Goal: Task Accomplishment & Management: Use online tool/utility

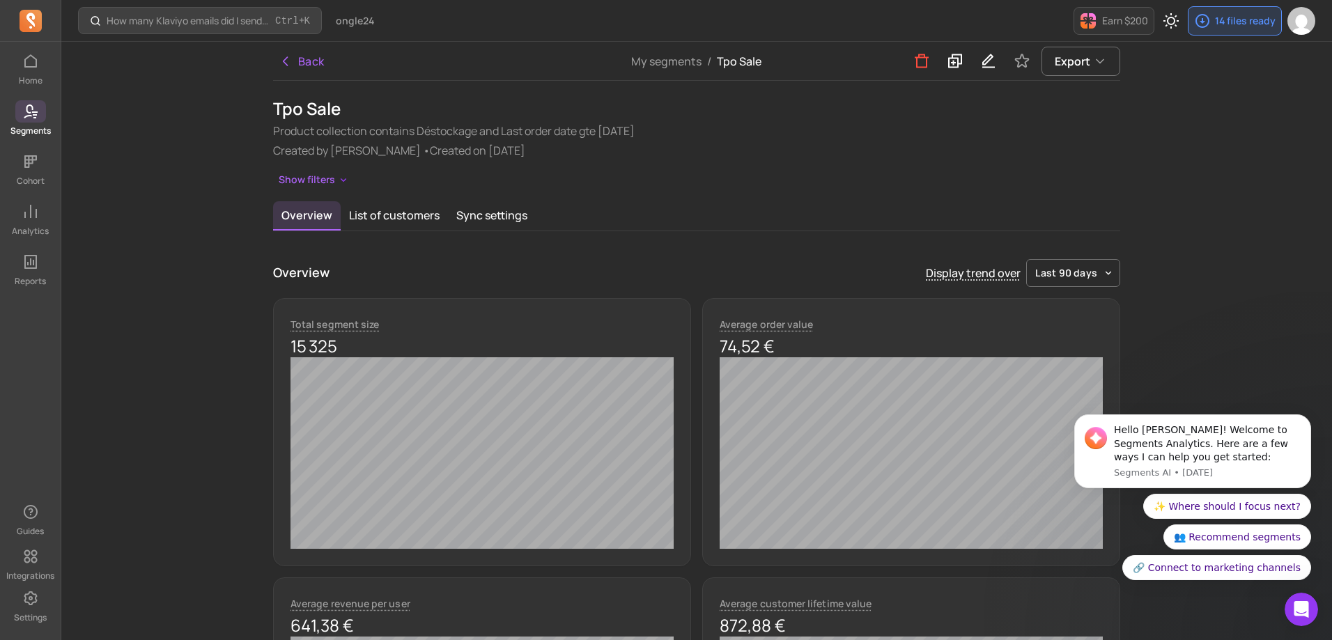
click at [36, 116] on icon at bounding box center [35, 114] width 4 height 1
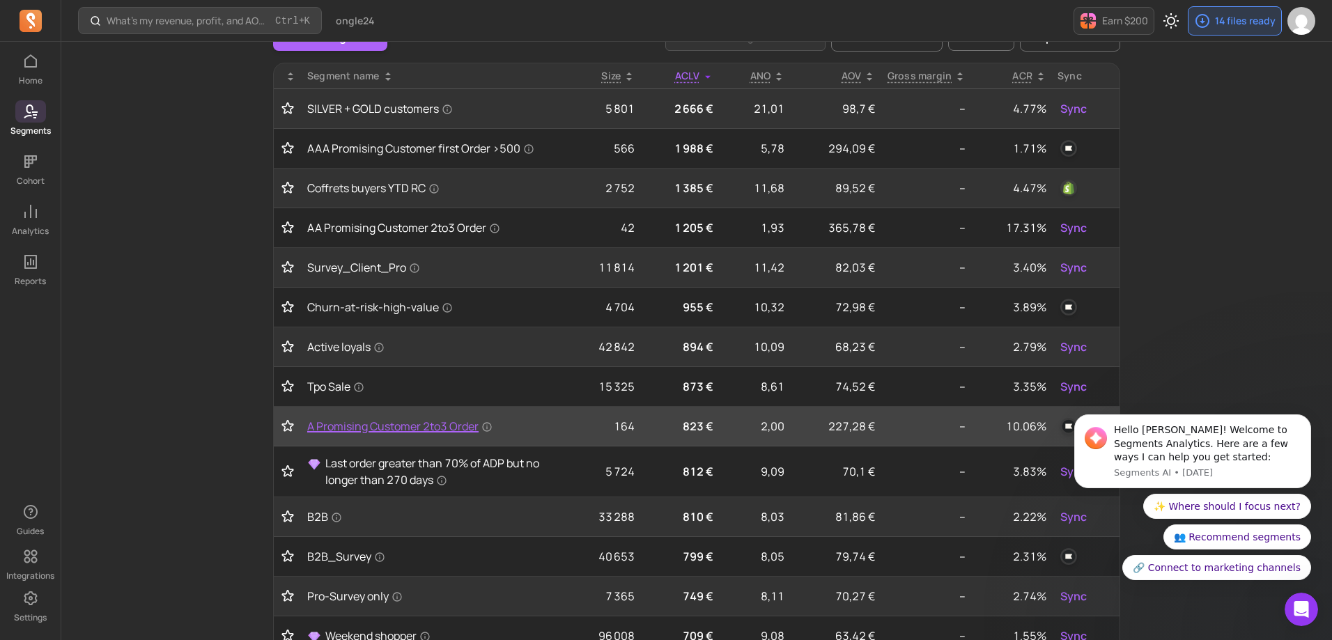
scroll to position [139, 0]
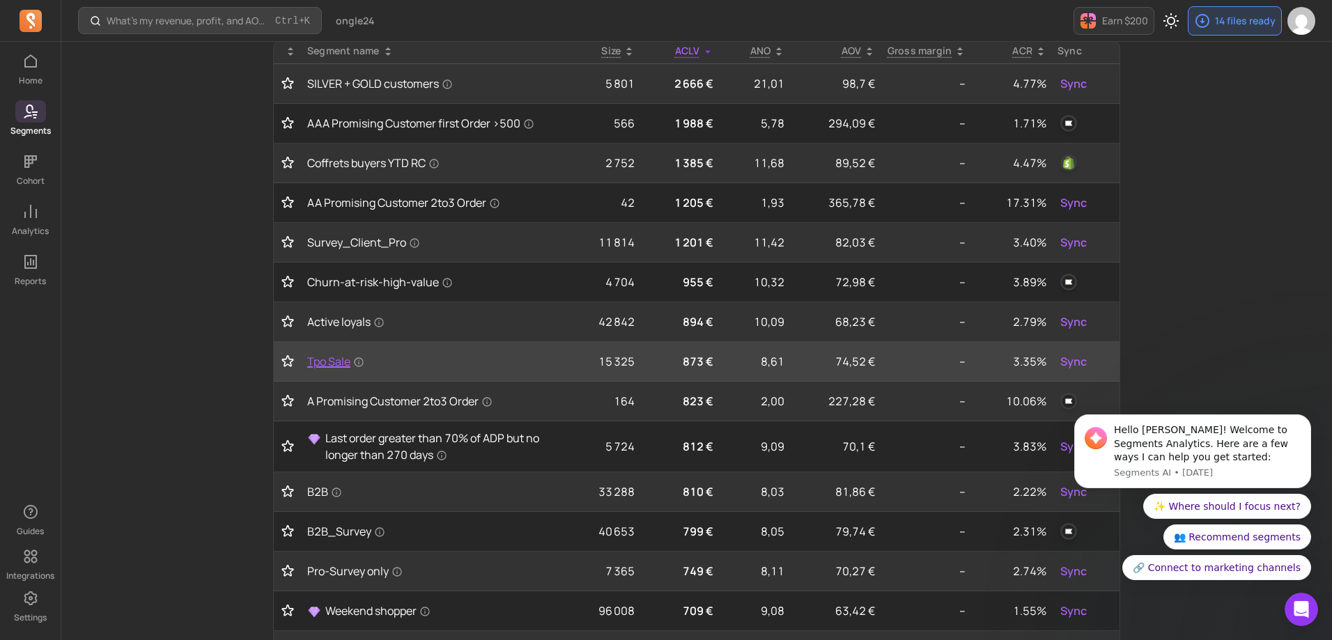
click at [332, 355] on span "Tpo Sale" at bounding box center [335, 361] width 57 height 17
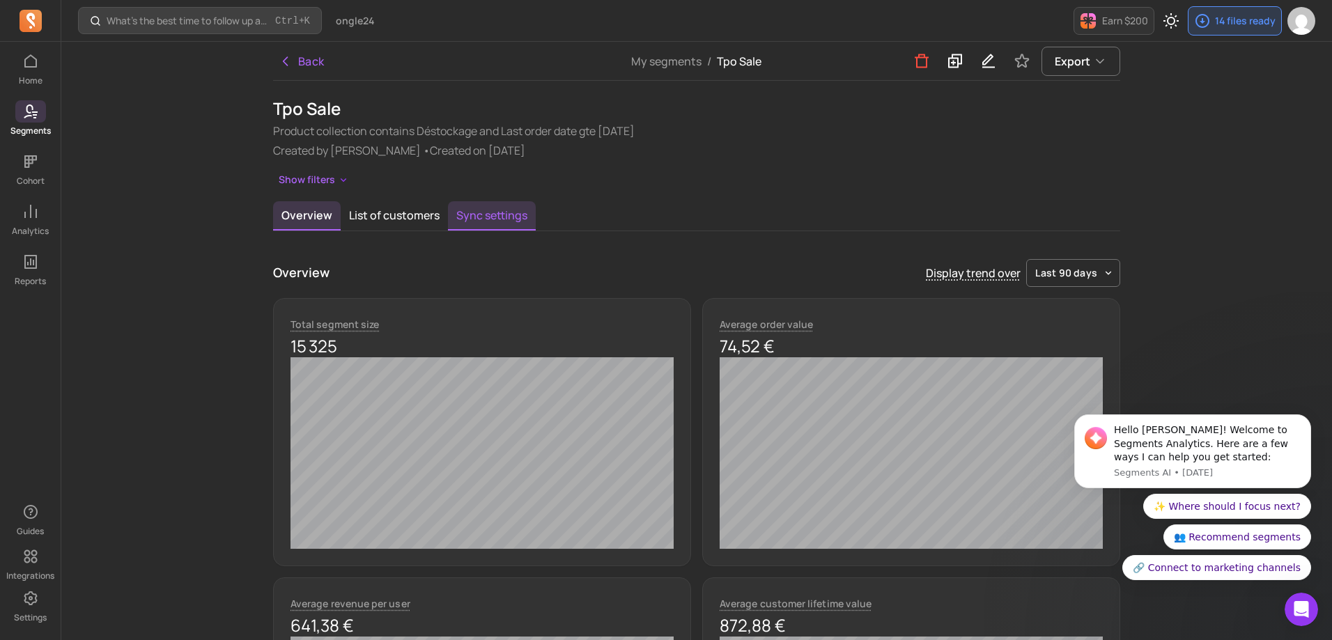
click at [500, 215] on button "Sync settings" at bounding box center [492, 215] width 88 height 29
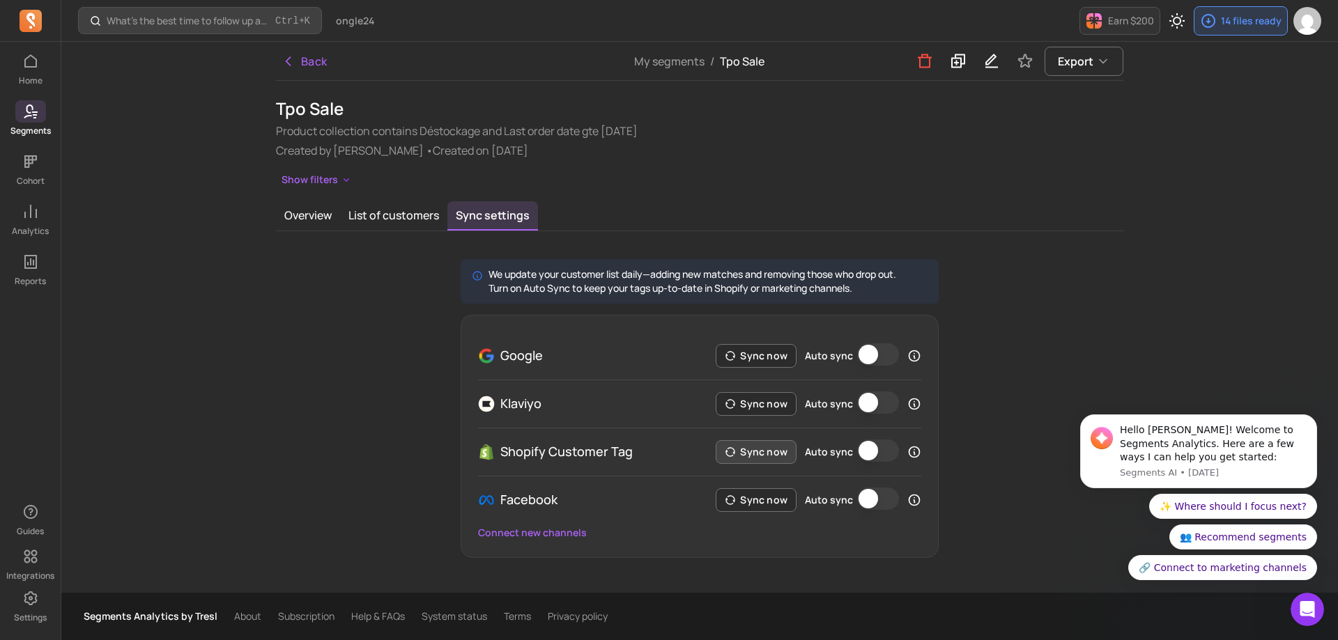
click at [772, 456] on button "Sync now" at bounding box center [756, 452] width 81 height 24
click at [388, 224] on button "List of customers" at bounding box center [393, 215] width 107 height 29
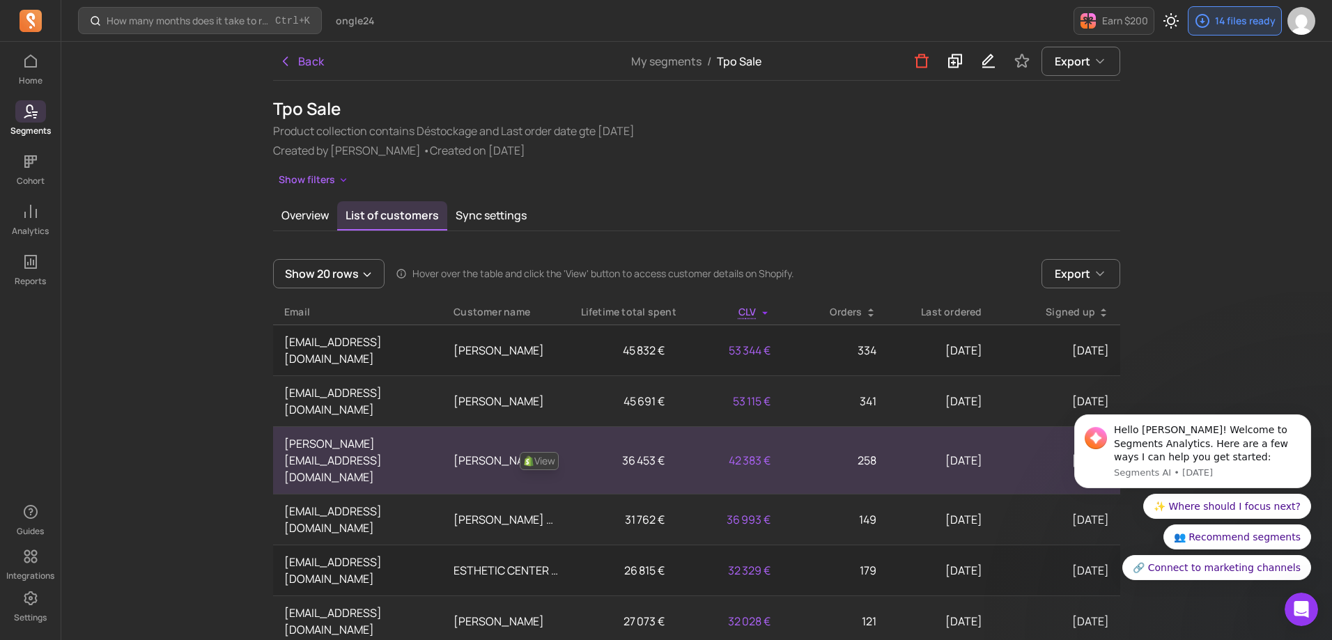
click at [550, 452] on link "View" at bounding box center [539, 461] width 39 height 18
